Goal: Register for event/course

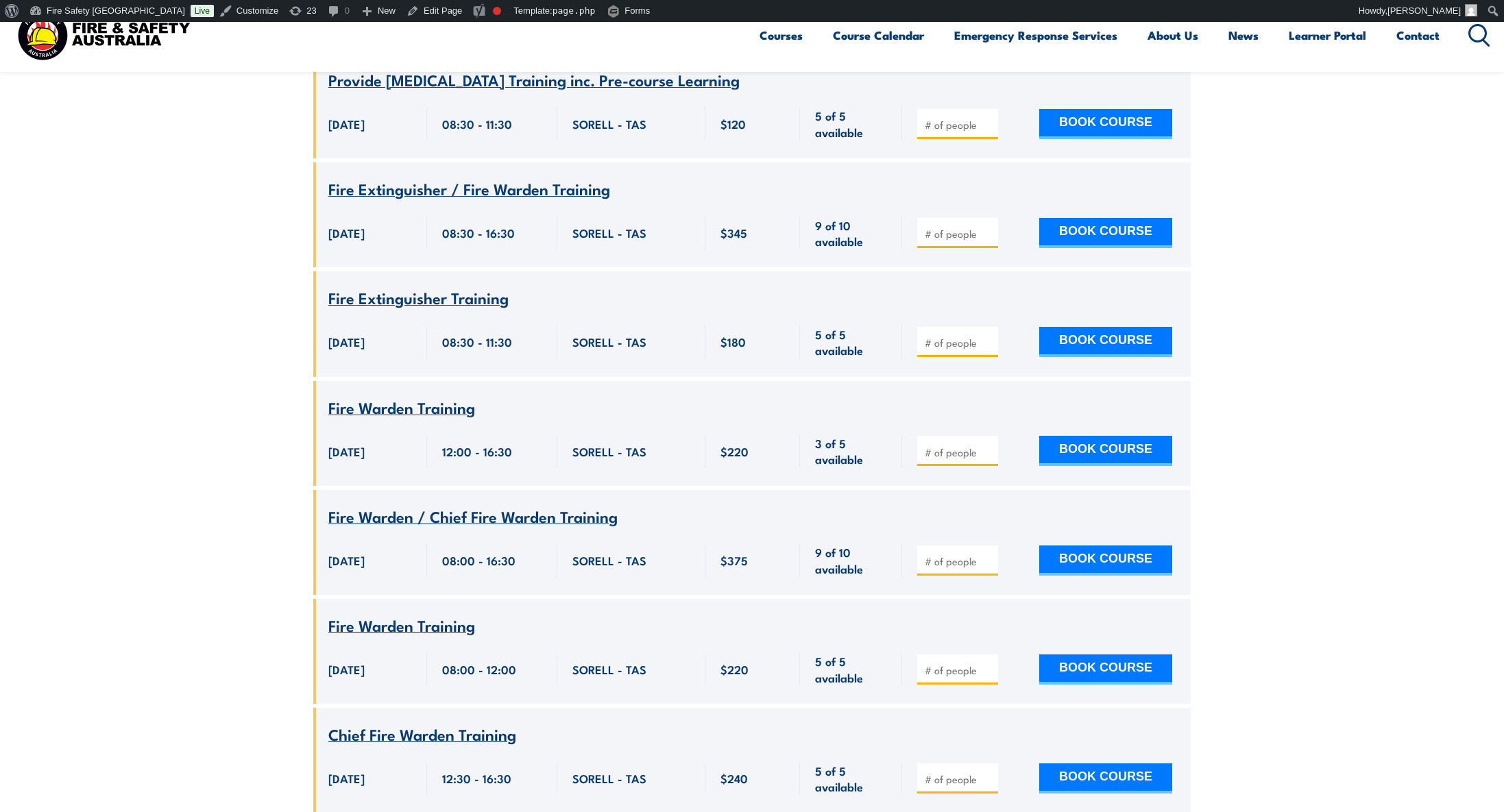
scroll to position [1115, 0]
click at [385, 612] on span "Fire Warden Training" at bounding box center [402, 624] width 147 height 24
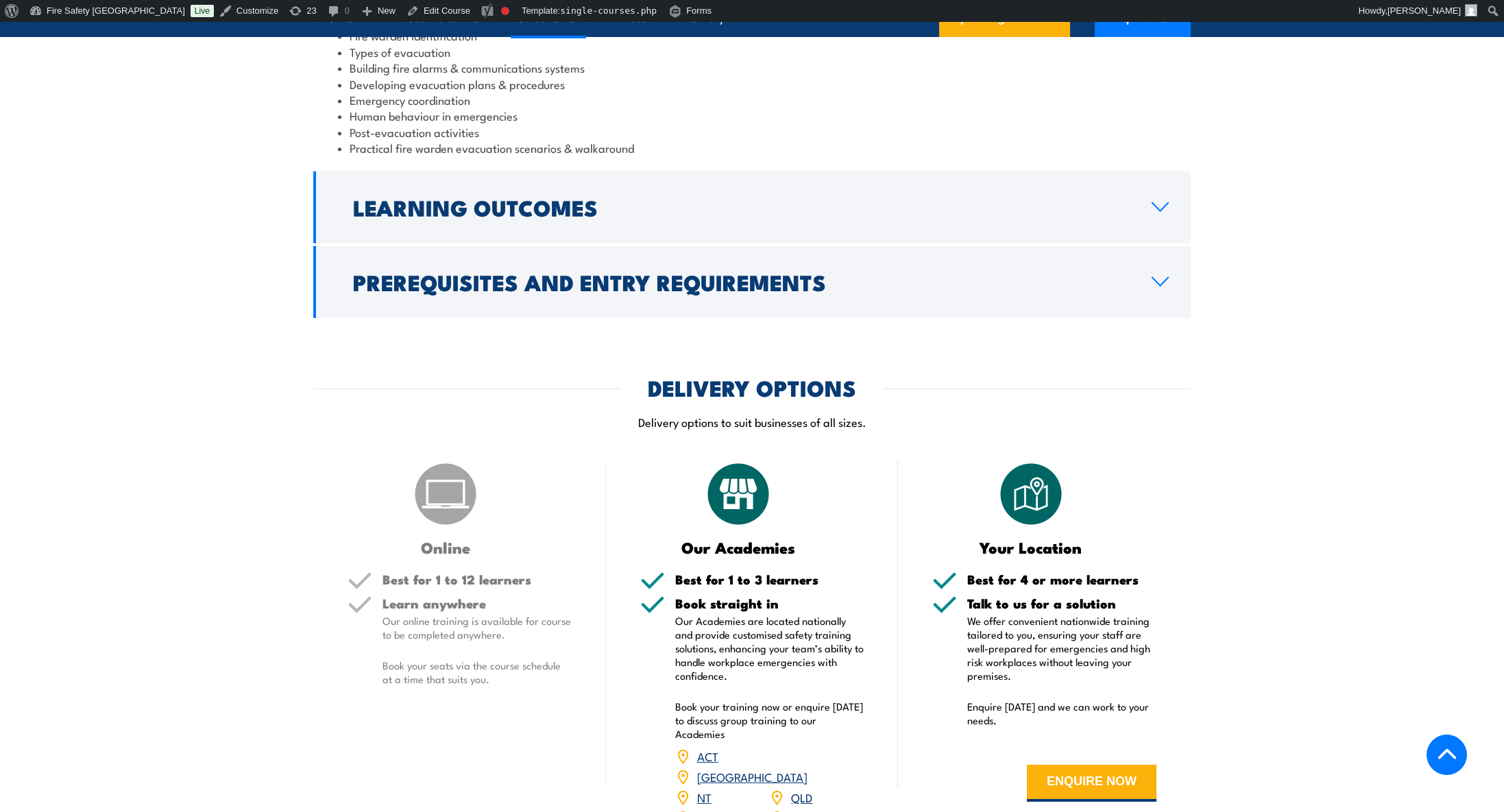
scroll to position [2046, 0]
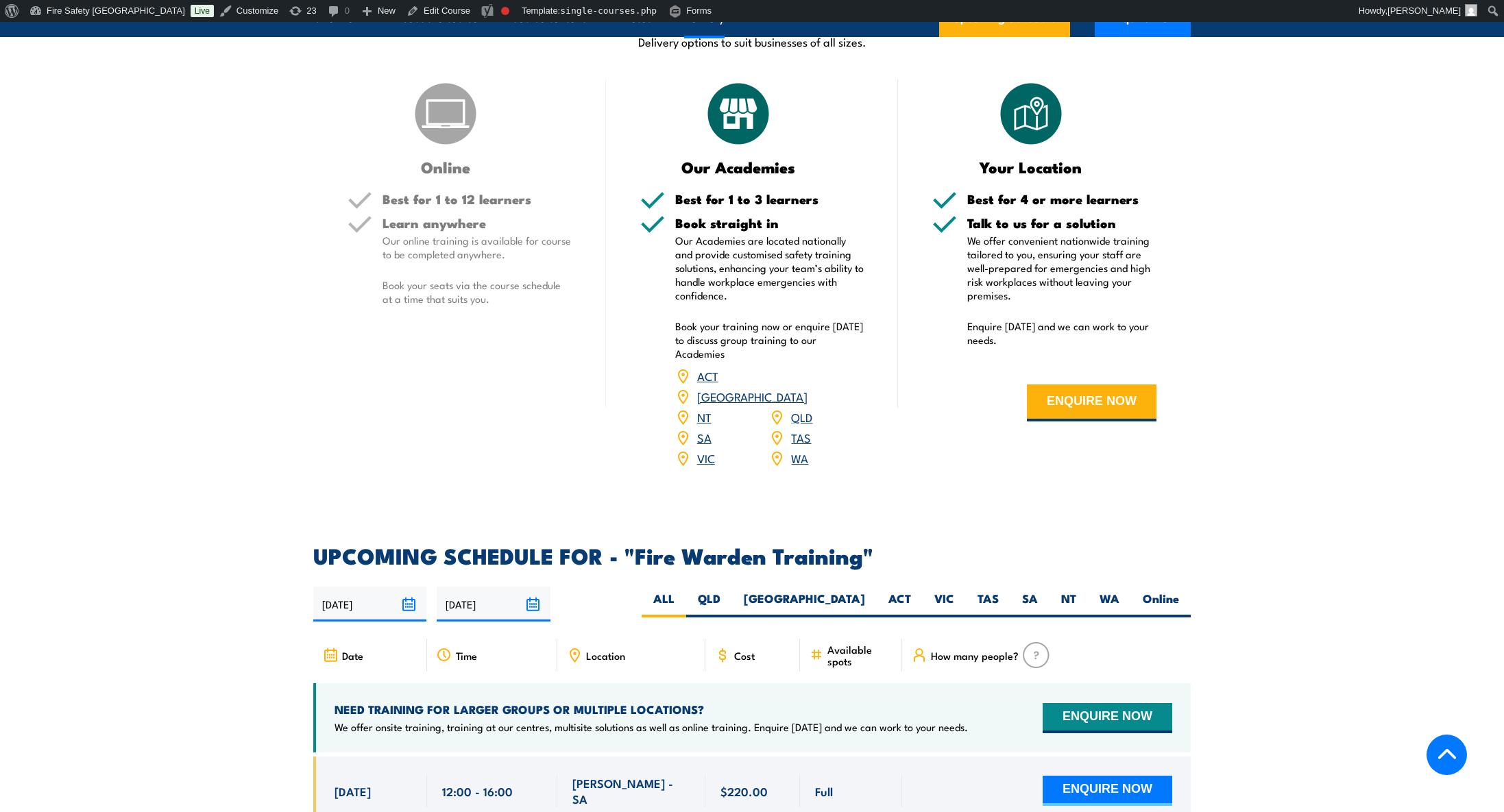
click at [798, 429] on link "TAS" at bounding box center [801, 437] width 20 height 16
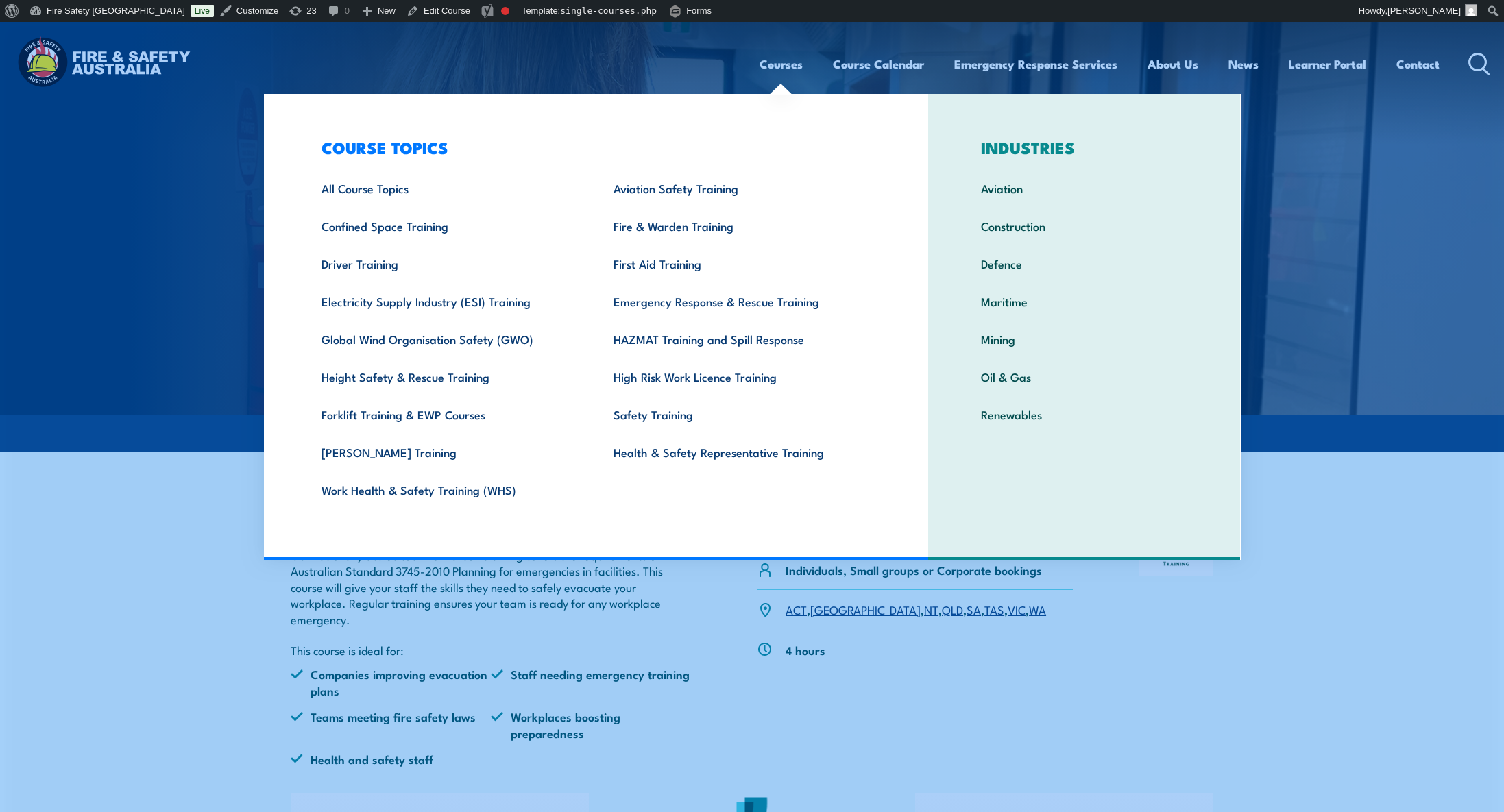
click at [783, 60] on link "Courses" at bounding box center [780, 64] width 43 height 37
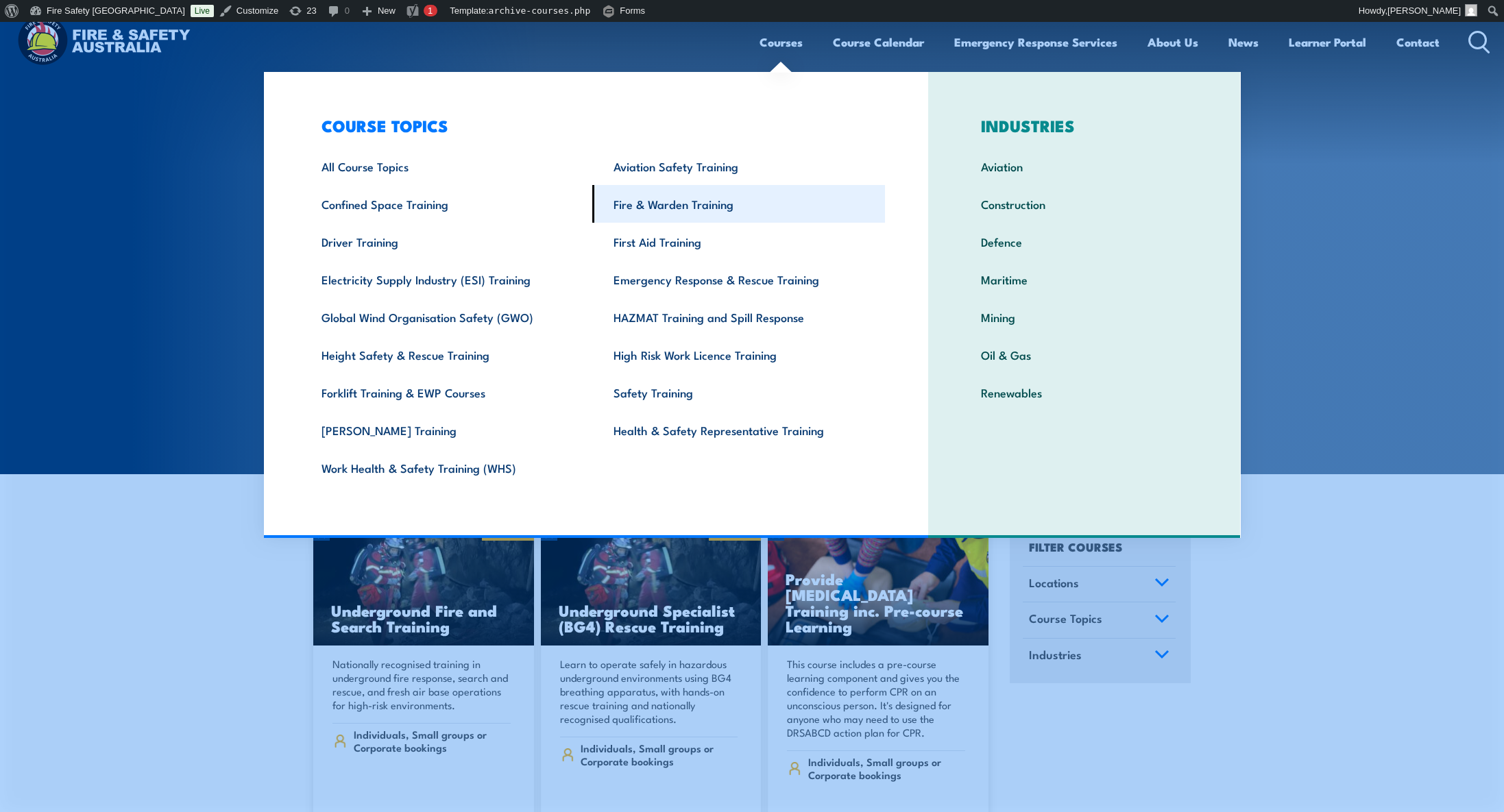
click at [694, 200] on link "Fire & Warden Training" at bounding box center [738, 204] width 293 height 37
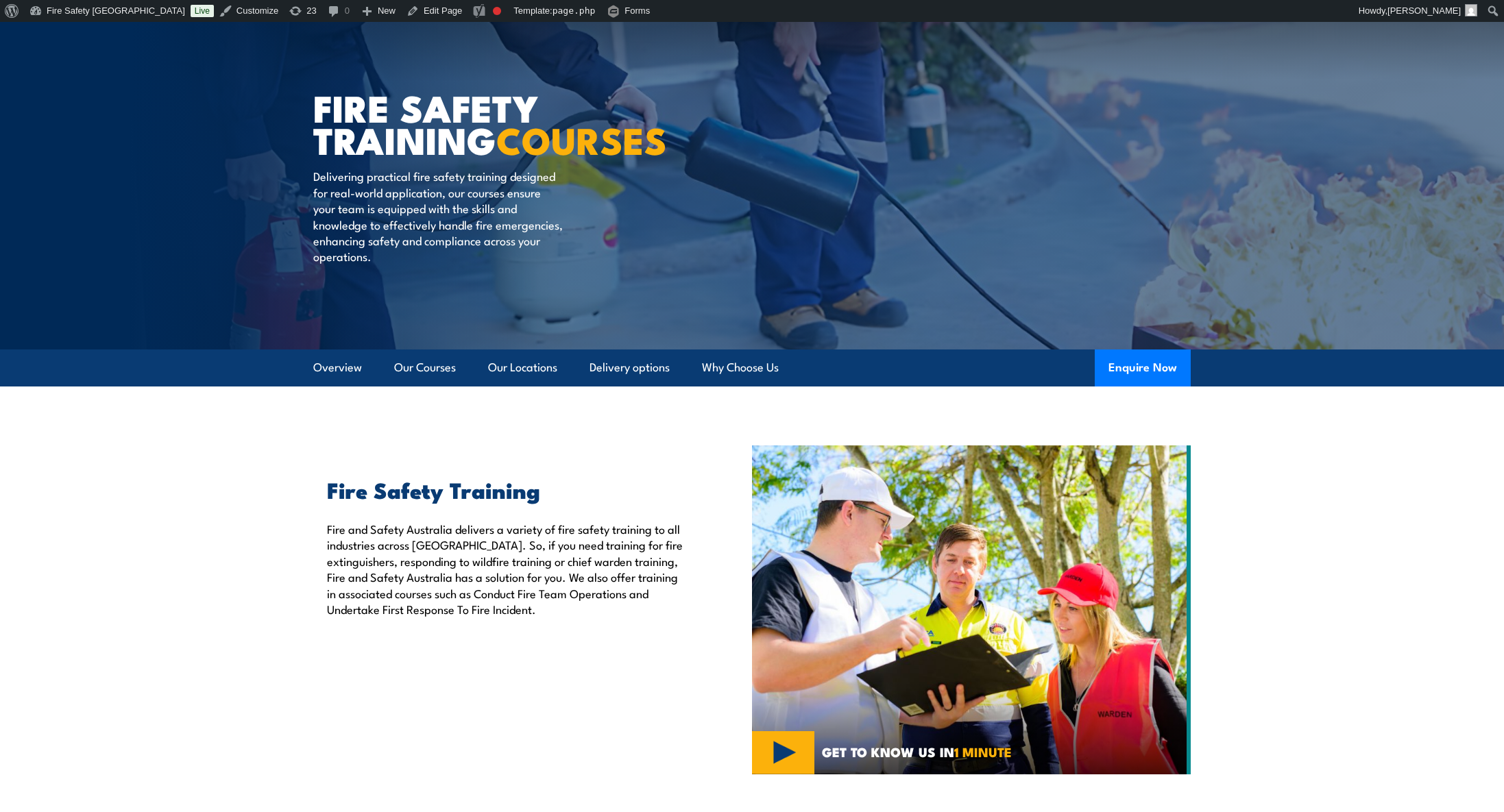
scroll to position [66, 0]
click at [310, 102] on img at bounding box center [752, 153] width 1504 height 393
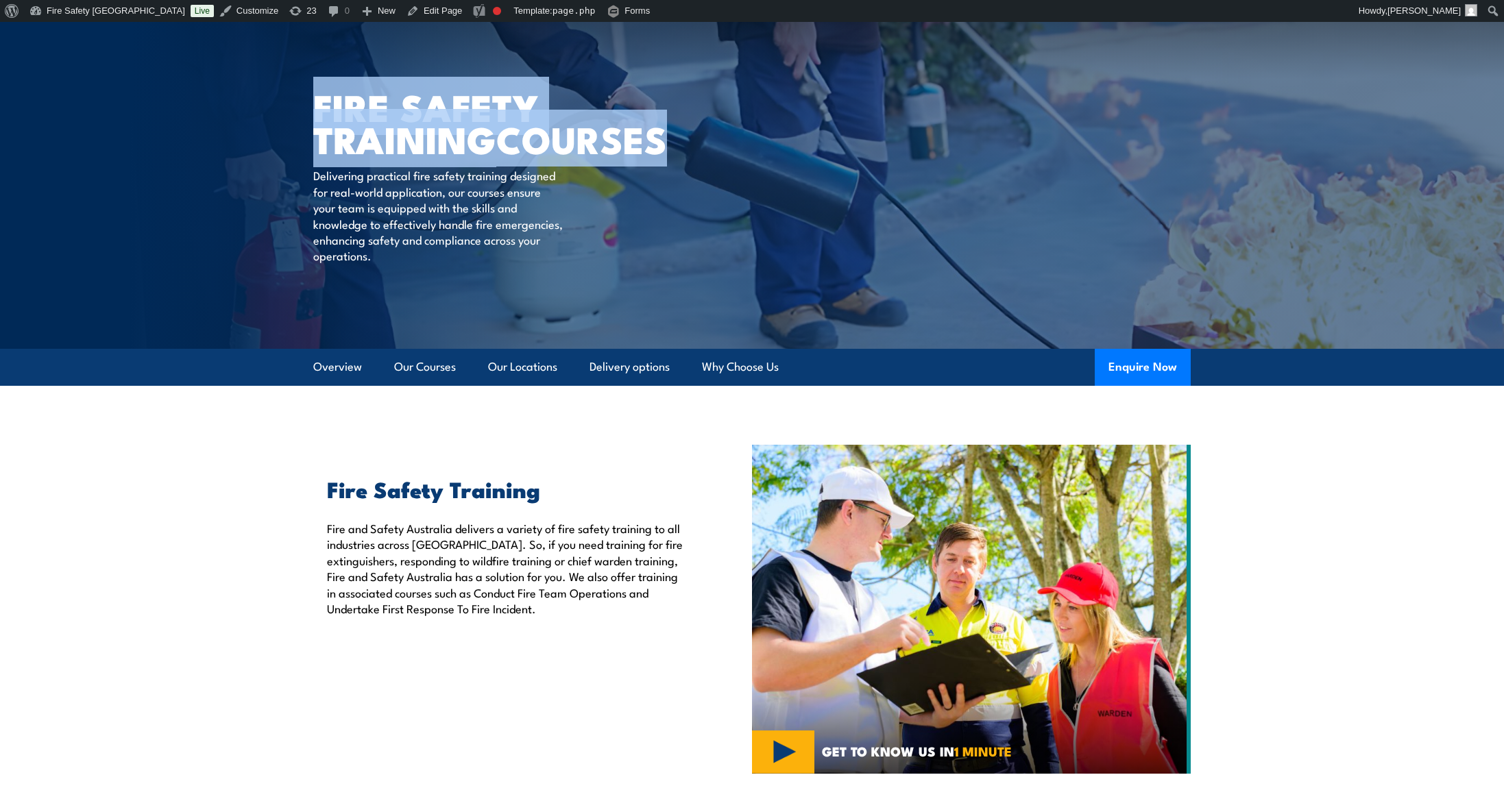
drag, startPoint x: 315, startPoint y: 105, endPoint x: 483, endPoint y: 165, distance: 178.4
click at [483, 154] on h1 "FIRE SAFETY TRAINING COURSES" at bounding box center [482, 122] width 338 height 64
copy h1 "FIRE SAFETY TRAINING COURSES"
click at [151, 445] on section "Fire Safety Training Fire and Safety Australia delivers a variety of fire safet…" at bounding box center [752, 609] width 1504 height 329
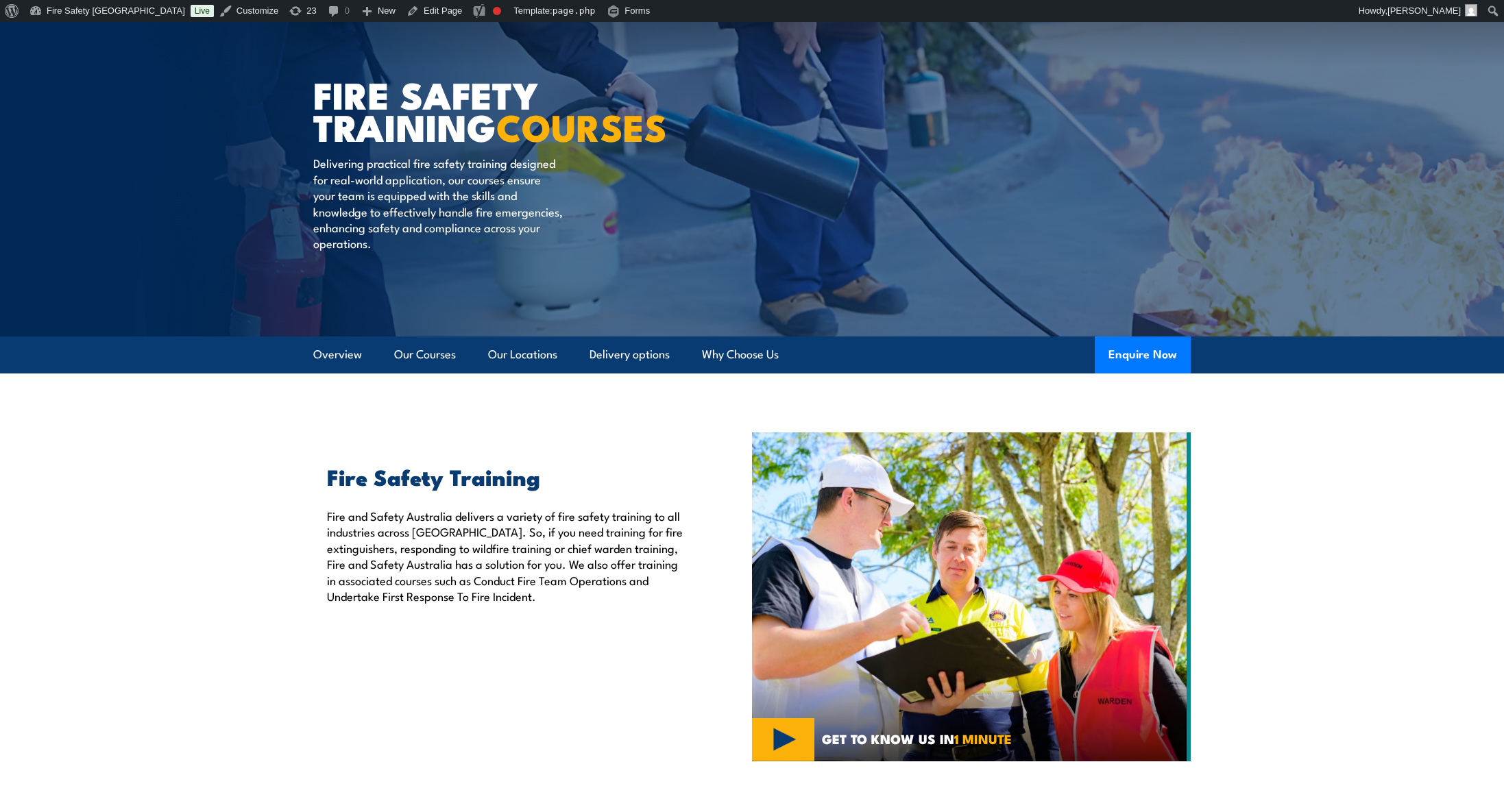
scroll to position [0, 0]
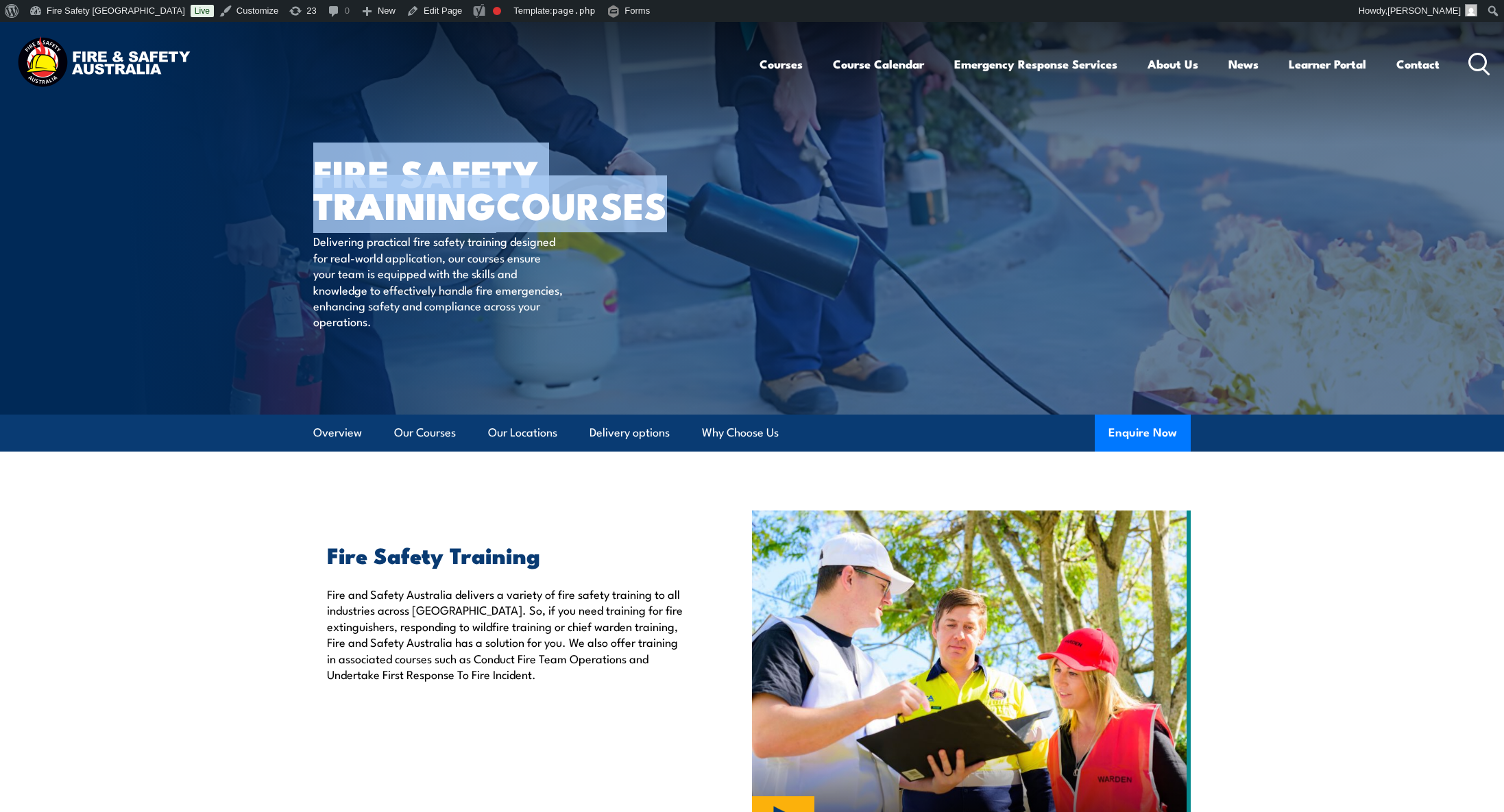
drag, startPoint x: 319, startPoint y: 172, endPoint x: 492, endPoint y: 238, distance: 185.2
click at [492, 220] on h1 "FIRE SAFETY TRAINING COURSES" at bounding box center [482, 188] width 338 height 64
copy h1 "FIRE SAFETY TRAINING COURSES"
